Goal: Task Accomplishment & Management: Manage account settings

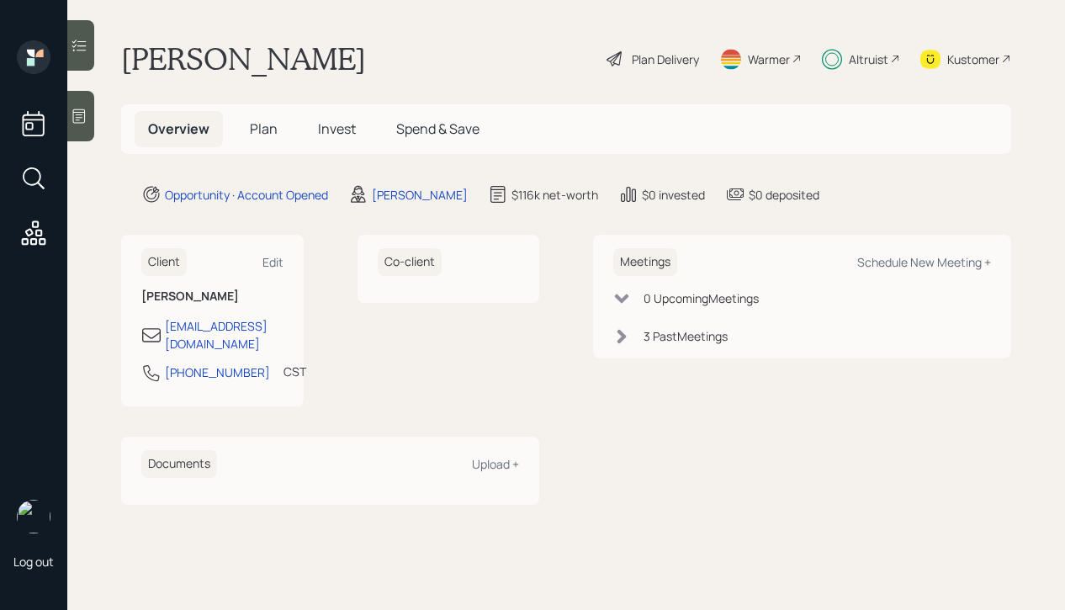
click at [262, 124] on span "Plan" at bounding box center [264, 128] width 28 height 19
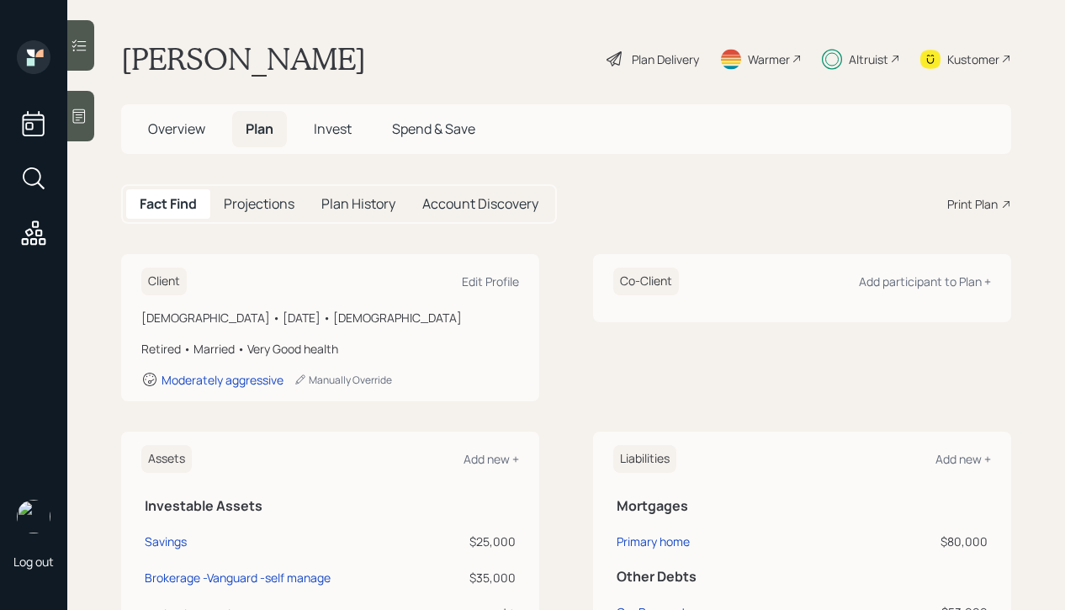
click at [325, 131] on span "Invest" at bounding box center [333, 128] width 38 height 19
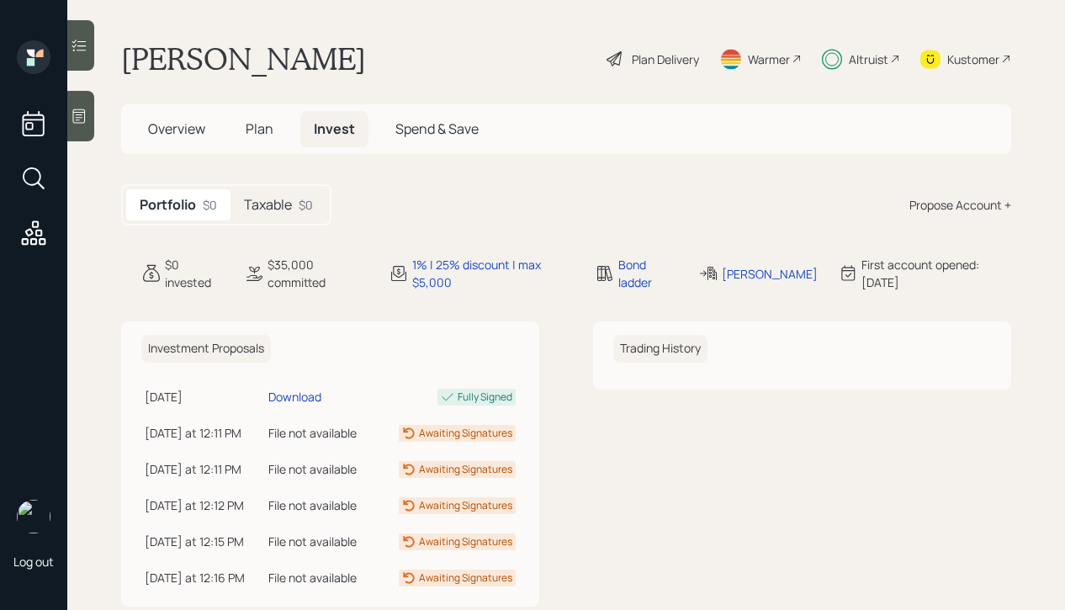
click at [290, 198] on h5 "Taxable" at bounding box center [268, 205] width 48 height 16
